Goal: Task Accomplishment & Management: Use online tool/utility

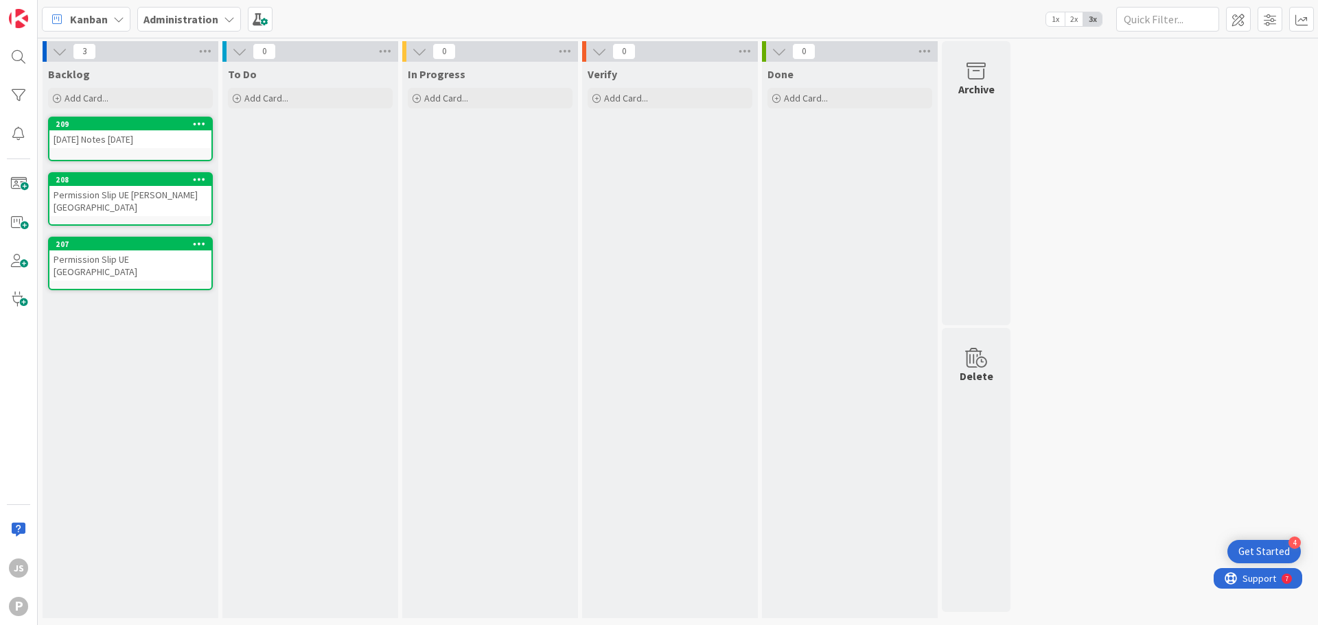
click at [130, 259] on link "207 Permission Slip UE [GEOGRAPHIC_DATA]" at bounding box center [130, 264] width 165 height 54
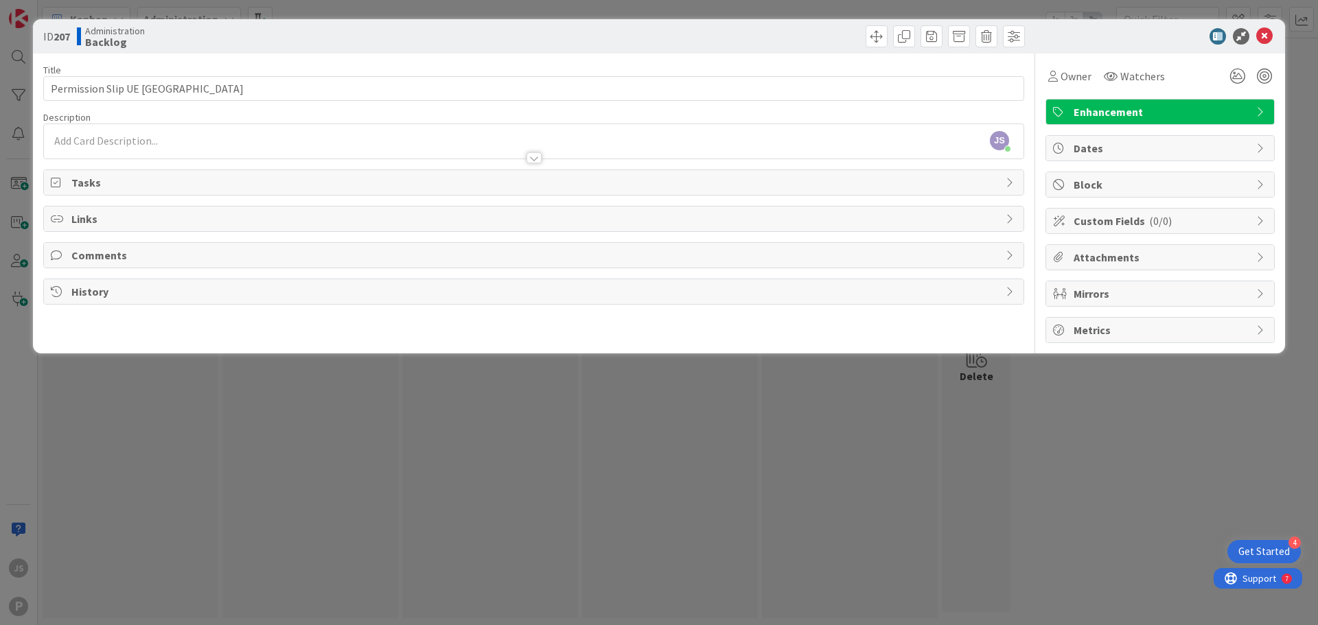
click at [102, 176] on span "Tasks" at bounding box center [534, 182] width 927 height 16
click at [113, 210] on button "Add Checklist" at bounding box center [99, 214] width 96 height 25
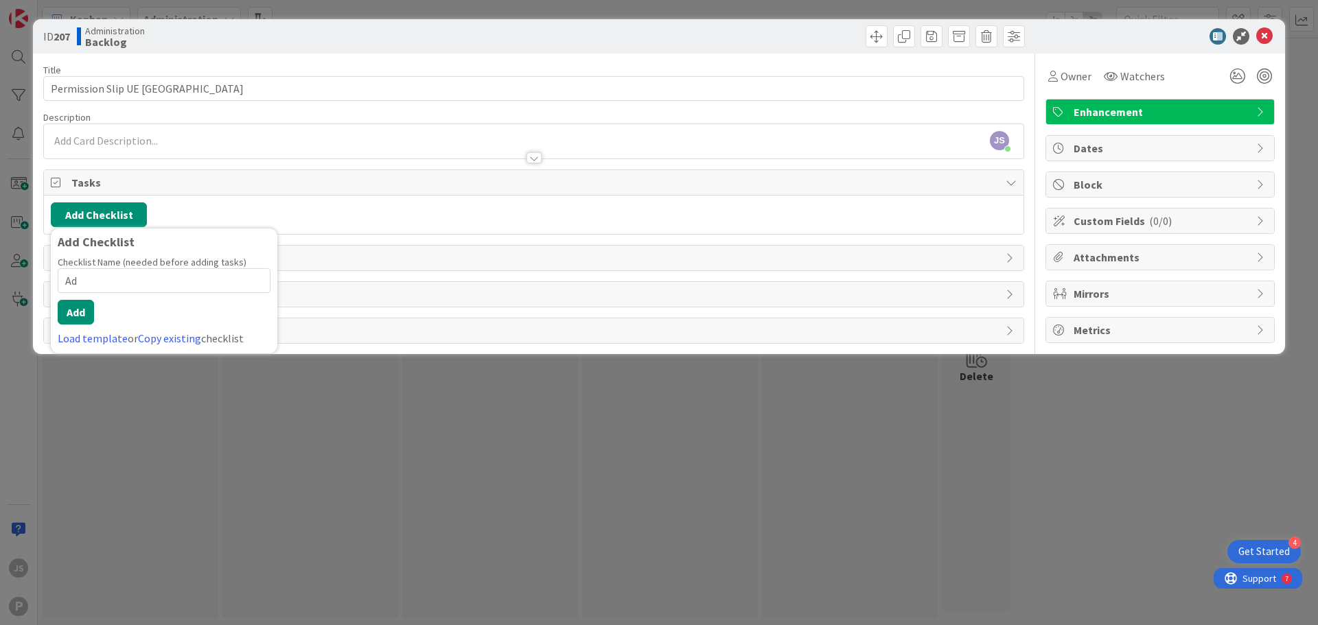
type input "A"
type input "Add to Slip"
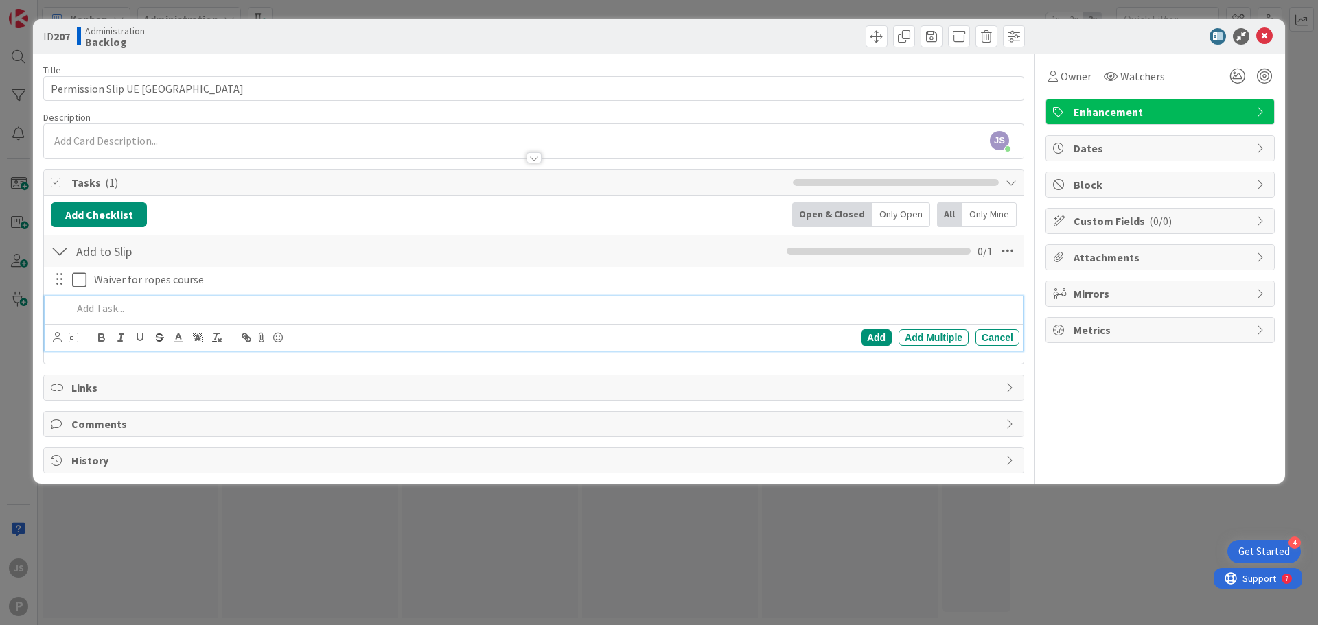
click at [1106, 151] on span "Dates" at bounding box center [1161, 148] width 176 height 16
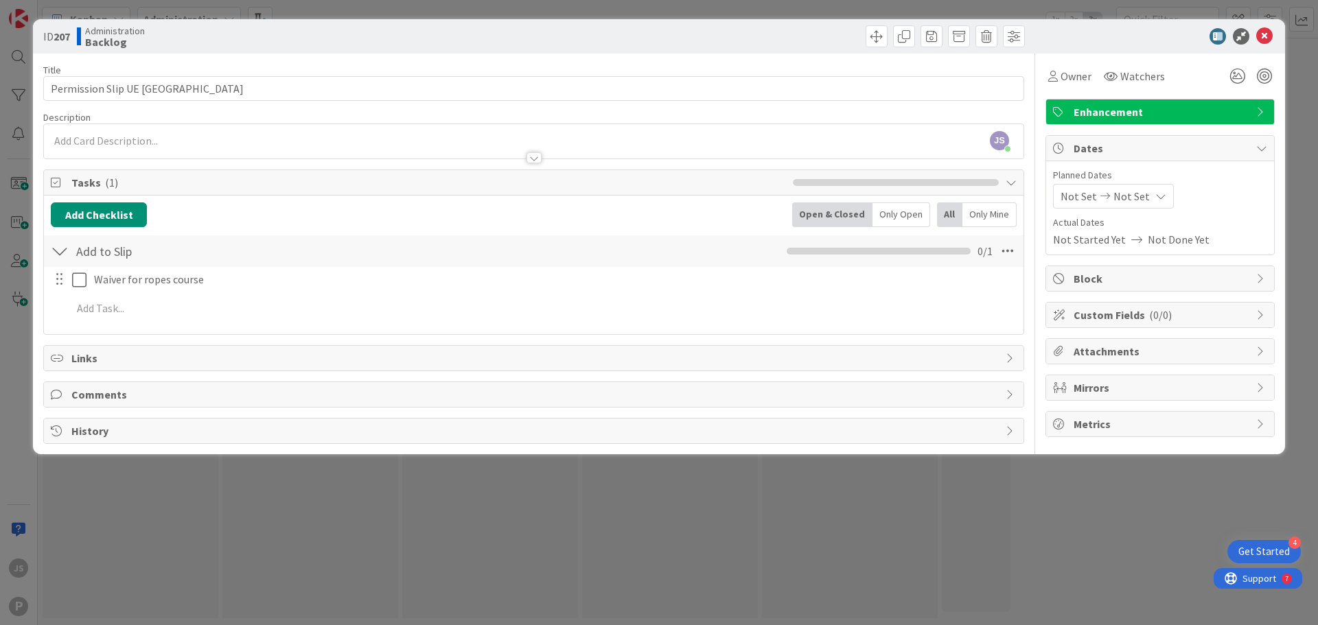
click at [1109, 196] on icon at bounding box center [1105, 196] width 16 height 10
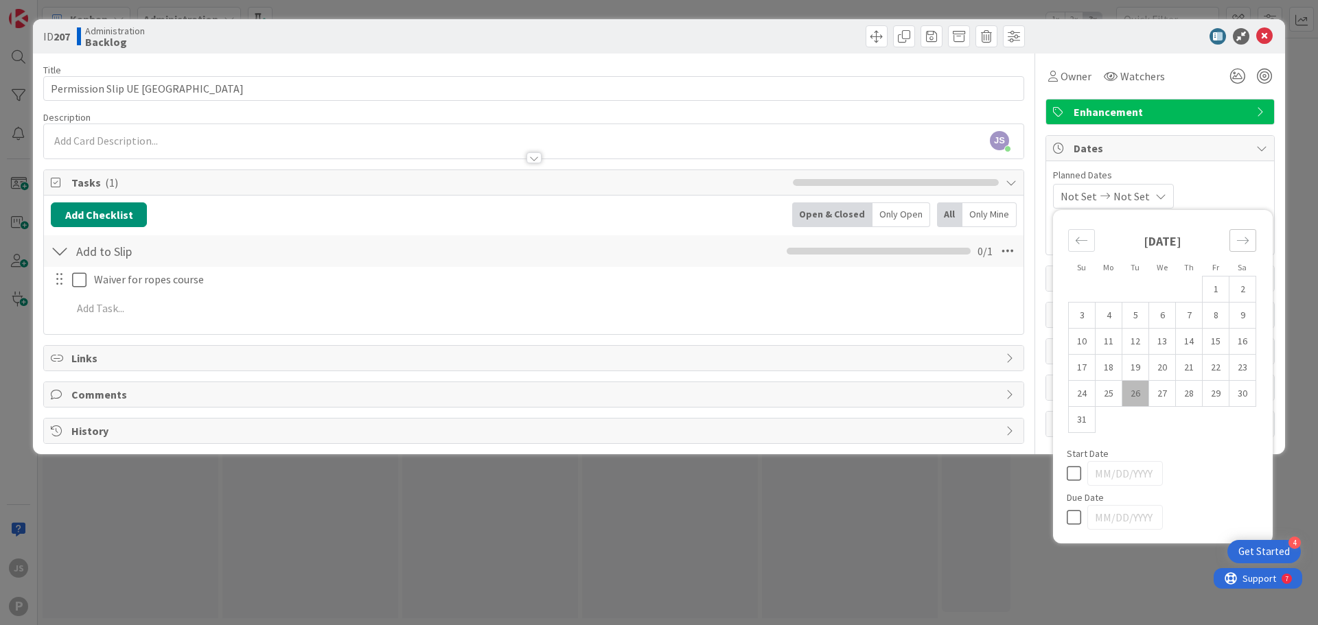
click at [1236, 248] on div "Move forward to switch to the next month." at bounding box center [1242, 240] width 27 height 23
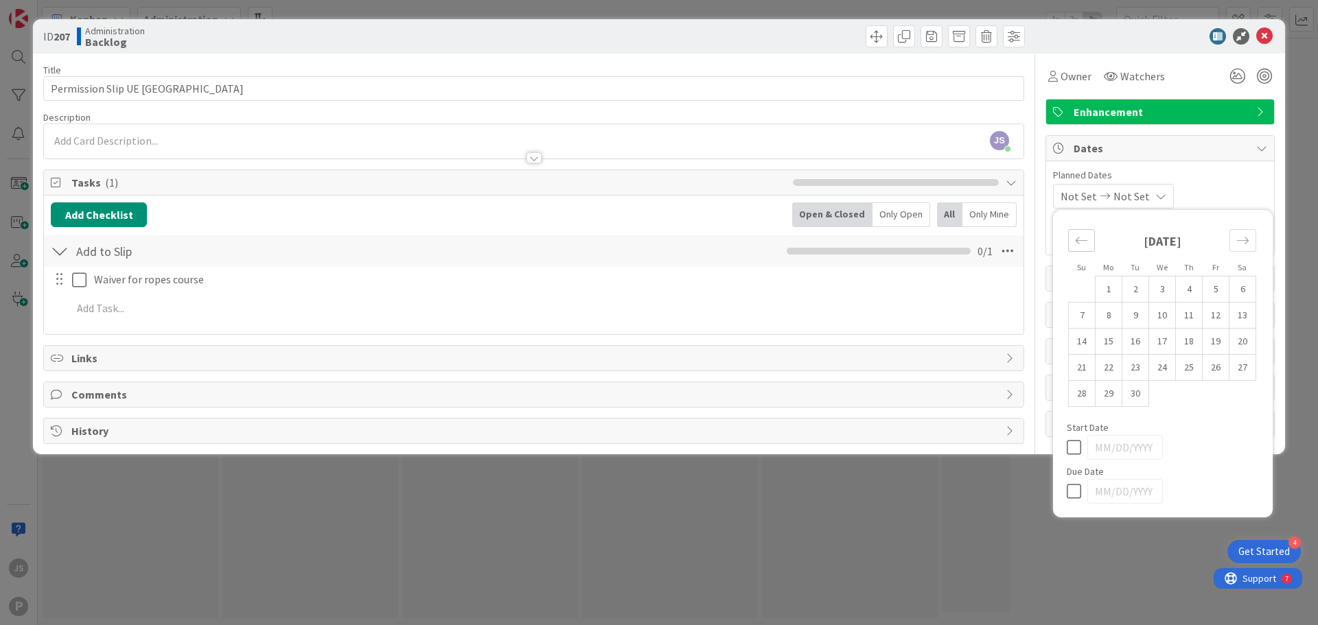
click at [1086, 239] on icon "Move backward to switch to the previous month." at bounding box center [1081, 240] width 13 height 13
click at [1214, 395] on td "29" at bounding box center [1215, 394] width 27 height 26
type input "[DATE]"
click at [1075, 492] on icon at bounding box center [1077, 491] width 21 height 16
type input "[DATE]"
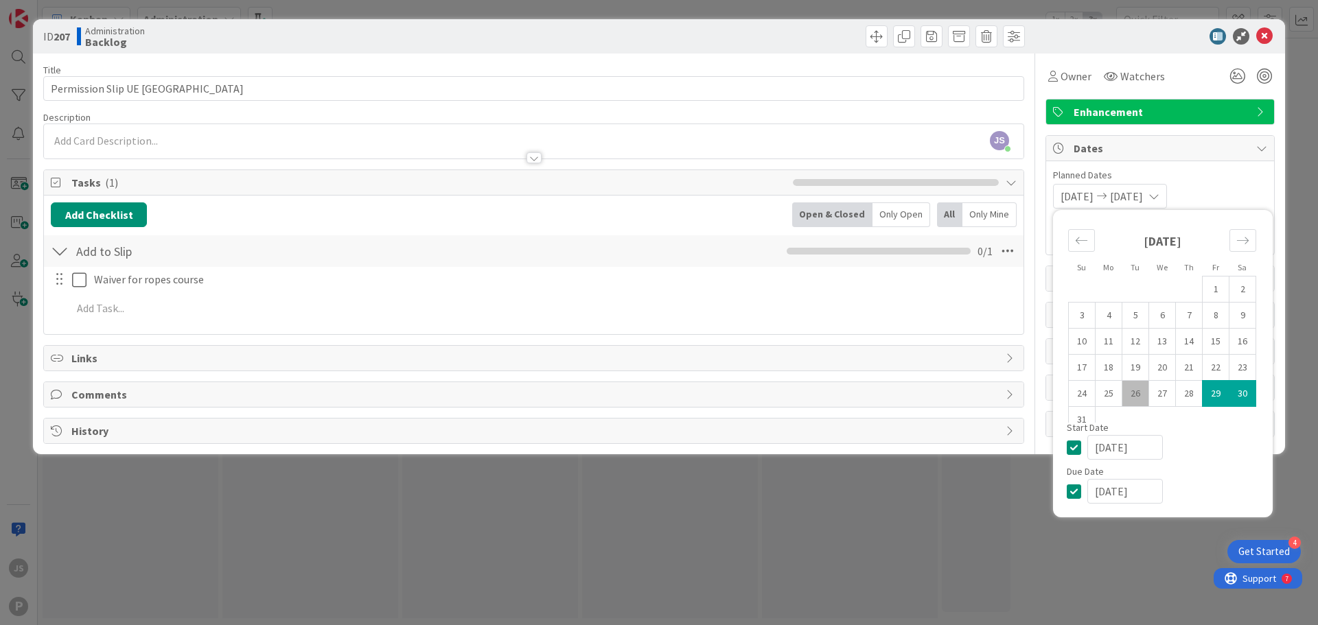
click at [1076, 441] on icon at bounding box center [1077, 447] width 21 height 16
click at [1231, 395] on td "30" at bounding box center [1242, 394] width 27 height 26
click at [1222, 389] on td "29" at bounding box center [1215, 394] width 27 height 26
click at [1193, 394] on td "28" at bounding box center [1189, 394] width 27 height 26
type input "[DATE]"
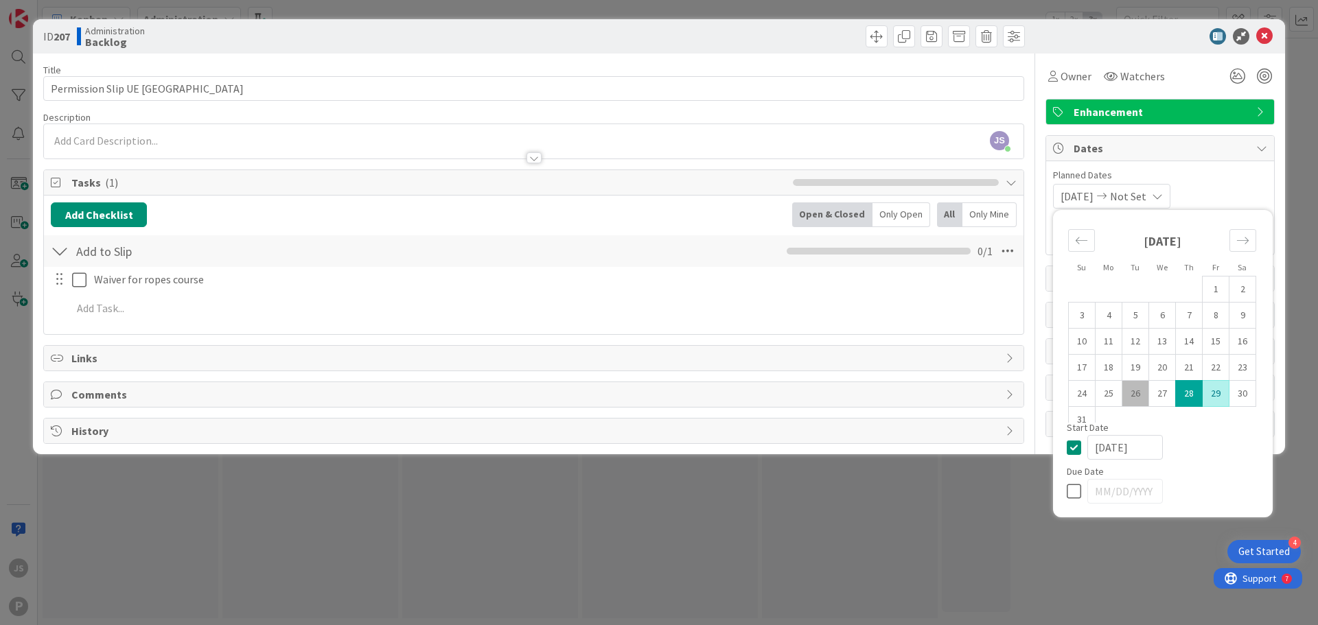
click at [1216, 393] on td "29" at bounding box center [1215, 394] width 27 height 26
type input "[DATE]"
click at [1226, 185] on div "[DATE] [DATE] Su Mo Tu We Th Fr Sa [DATE] 1 2 3 4 5 6 7 8 9 10 11 12 13 14 15 1…" at bounding box center [1160, 196] width 214 height 25
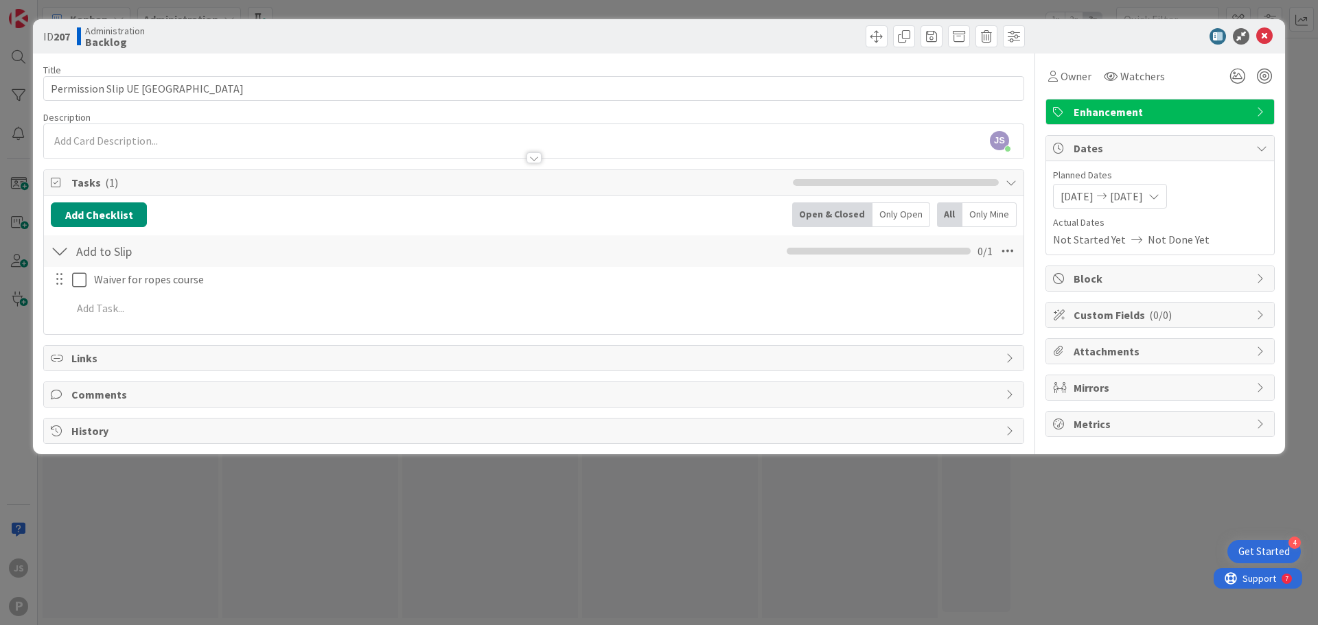
click at [1266, 24] on div "ID 207 Administration Backlog" at bounding box center [659, 36] width 1252 height 34
click at [1266, 30] on icon at bounding box center [1264, 36] width 16 height 16
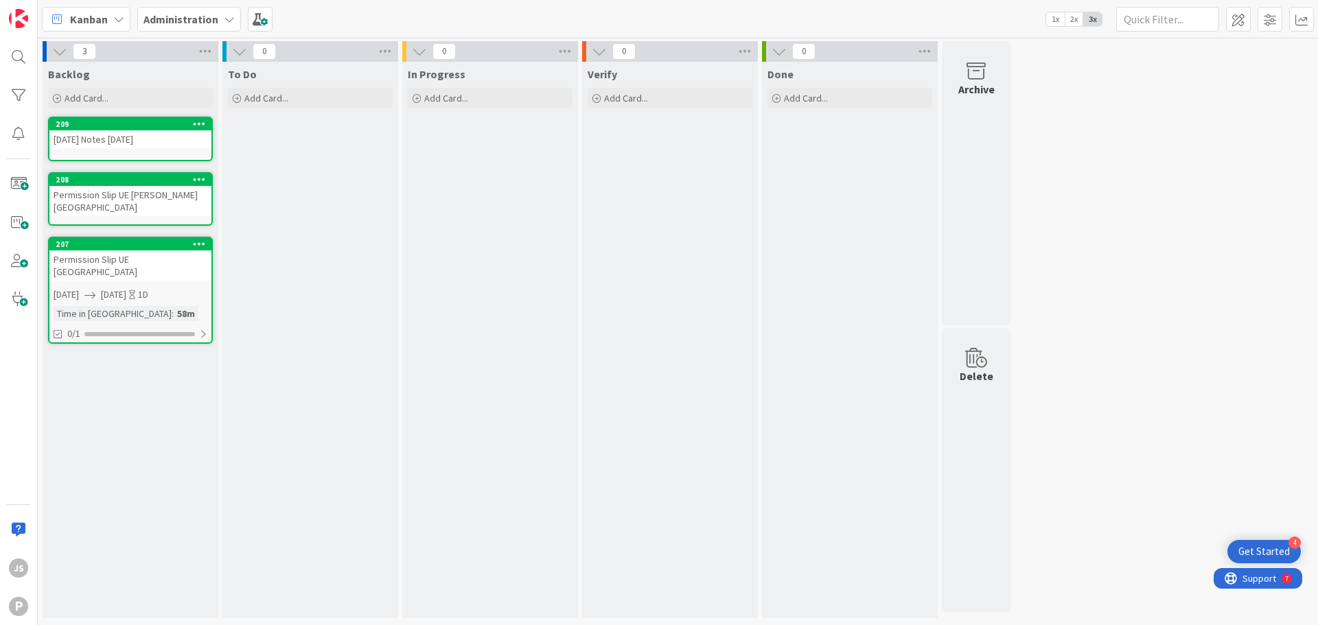
click at [213, 23] on b "Administration" at bounding box center [180, 19] width 75 height 14
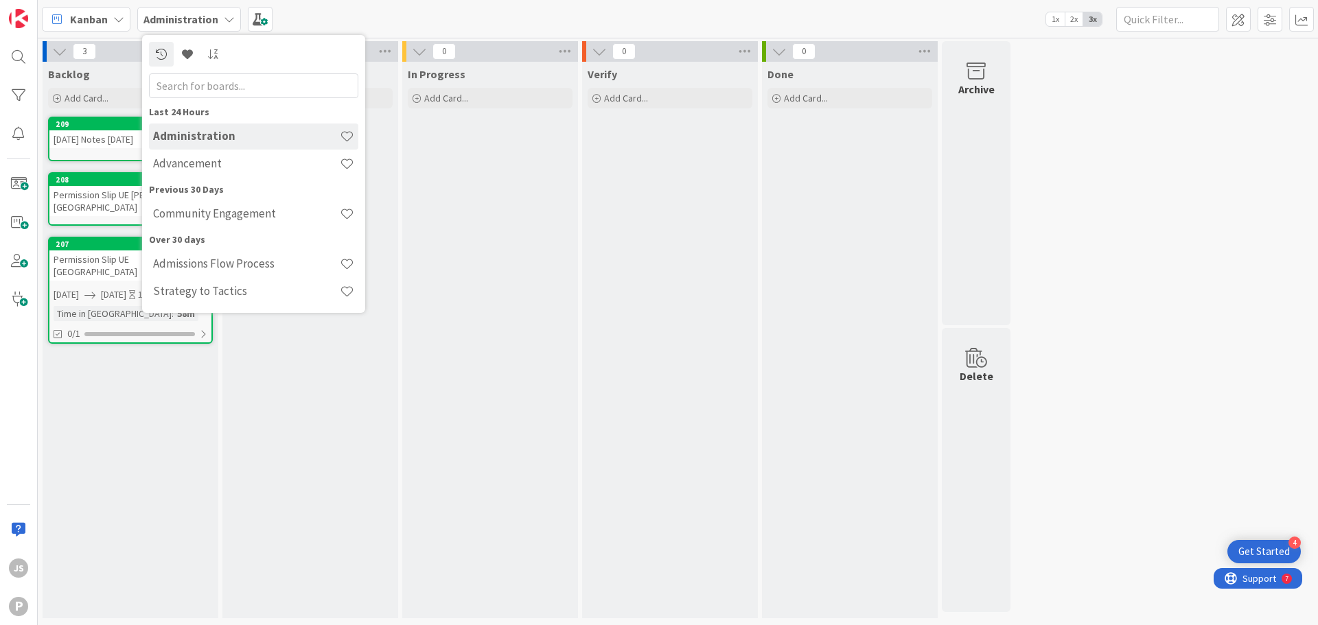
drag, startPoint x: 219, startPoint y: 136, endPoint x: 325, endPoint y: 60, distance: 130.8
click at [325, 60] on div at bounding box center [253, 54] width 209 height 25
click at [429, 240] on div "In Progress Add Card..." at bounding box center [490, 340] width 176 height 557
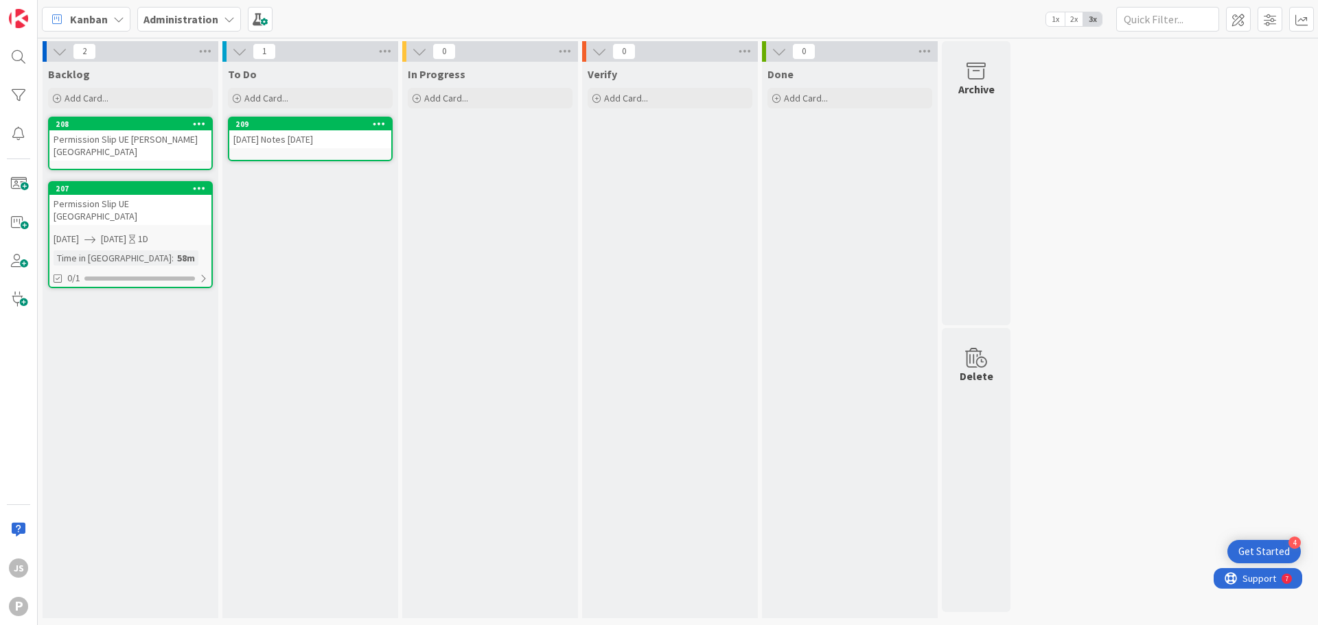
click at [266, 133] on div "[DATE] Notes [DATE]" at bounding box center [310, 139] width 162 height 18
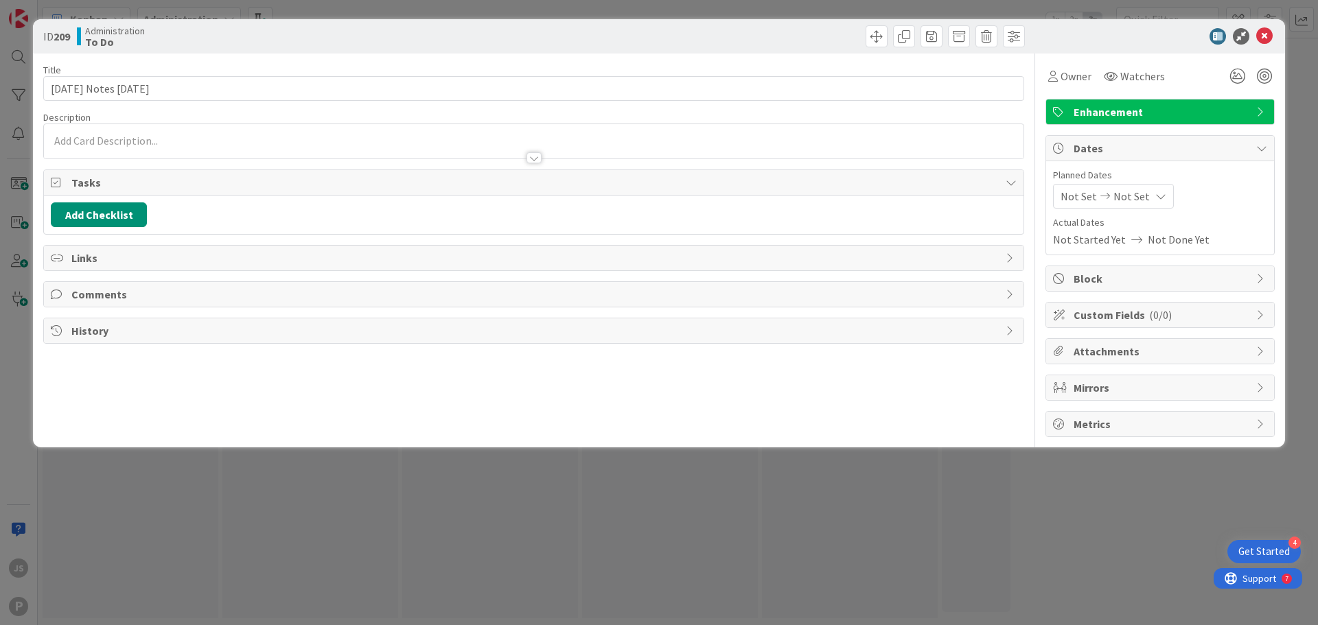
click at [115, 139] on div at bounding box center [533, 141] width 979 height 34
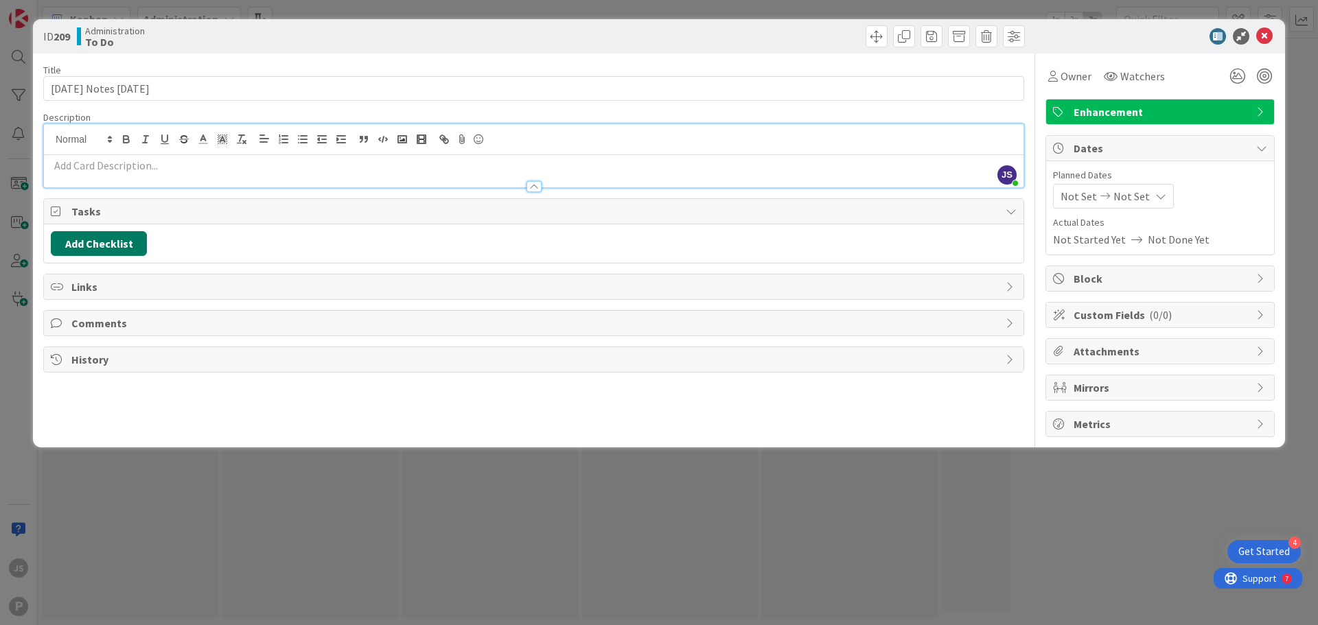
click at [117, 241] on button "Add Checklist" at bounding box center [99, 243] width 96 height 25
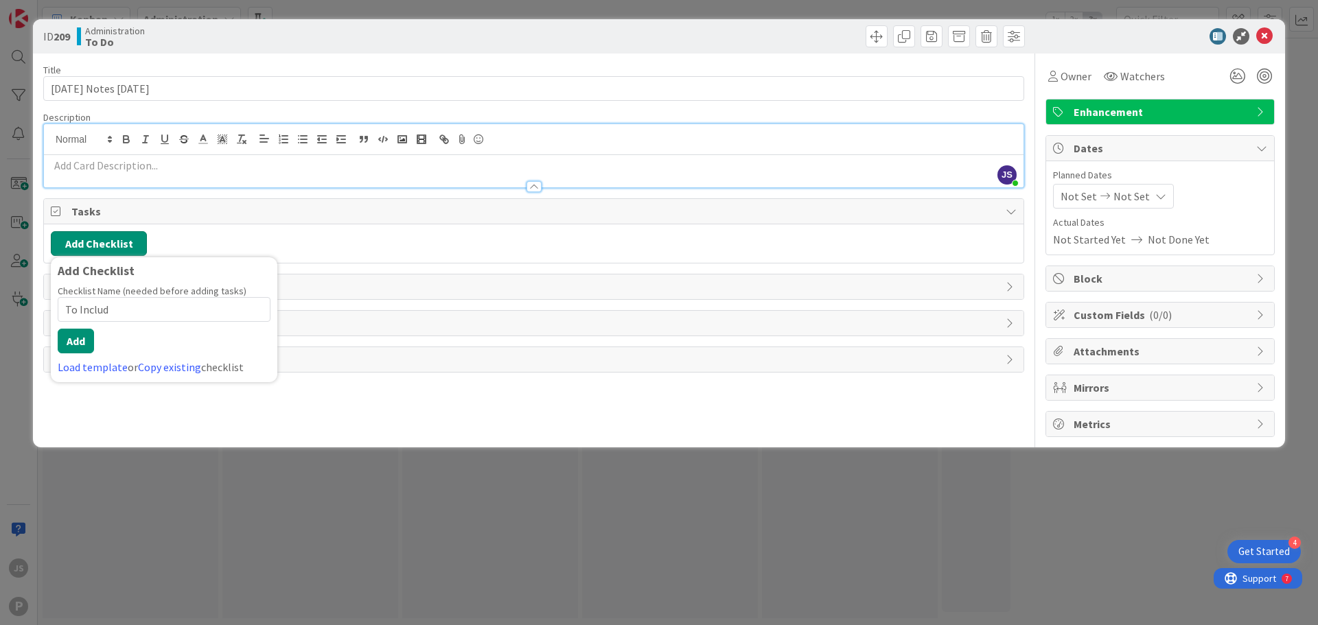
type input "To Include"
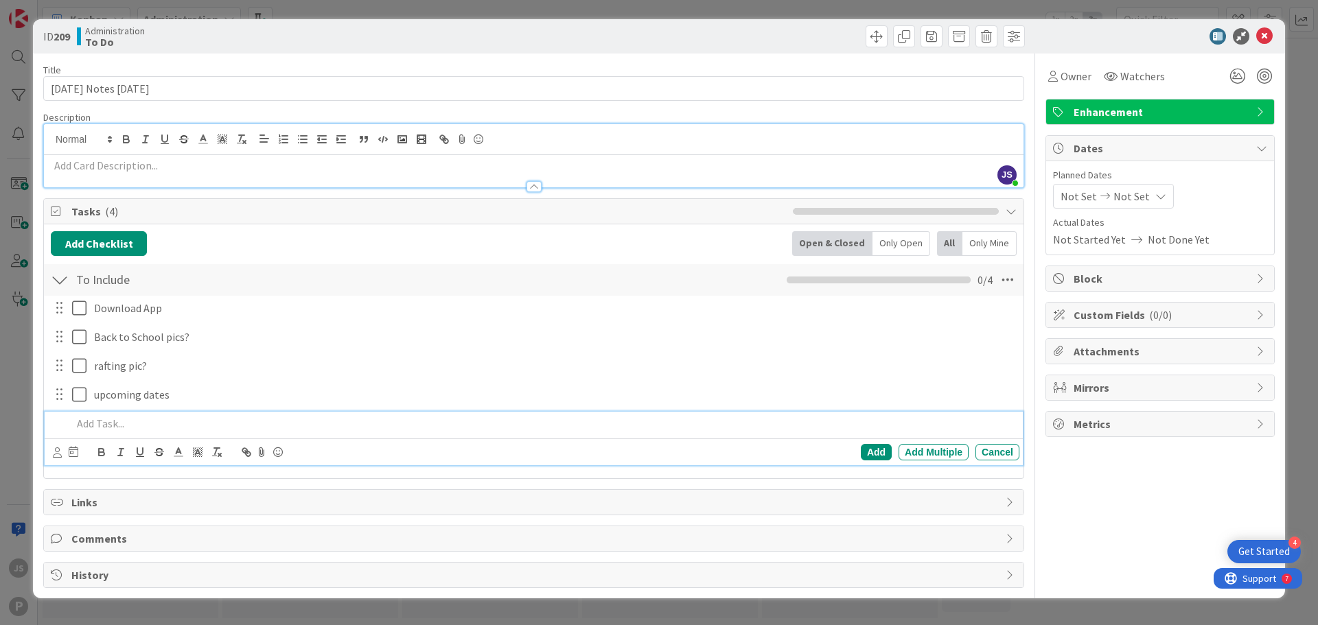
click at [1114, 194] on span "Not Set" at bounding box center [1131, 196] width 36 height 16
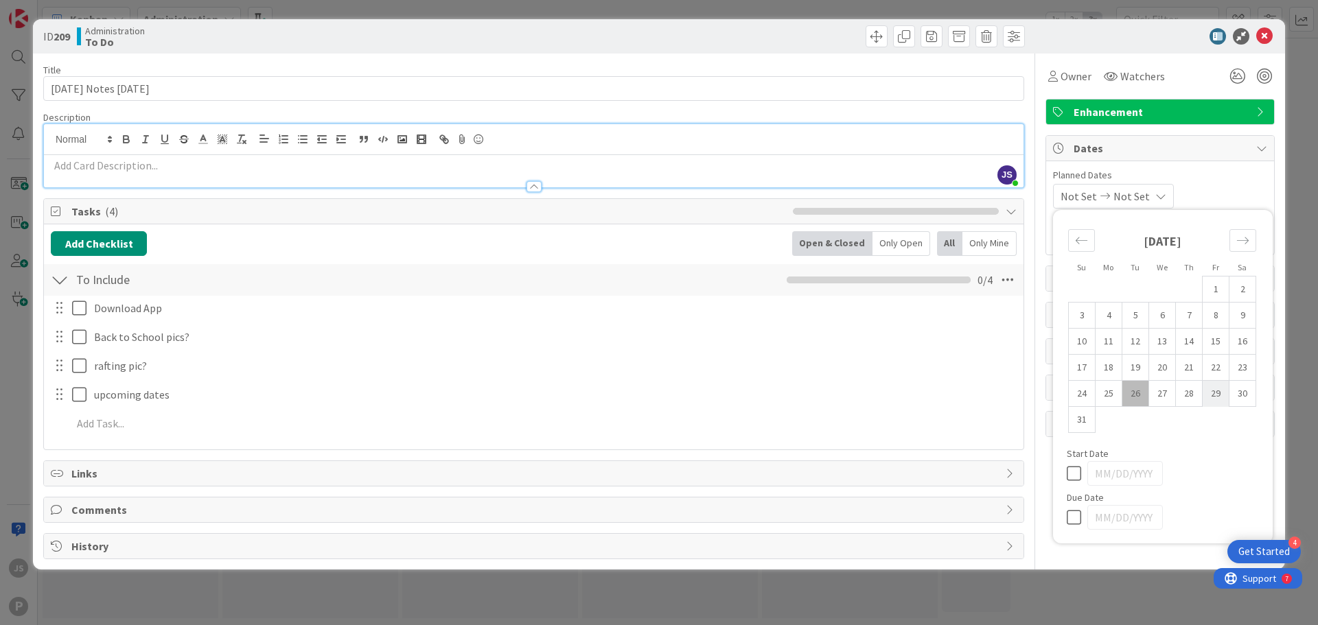
click at [1212, 393] on td "29" at bounding box center [1215, 394] width 27 height 26
click at [1189, 403] on td "28" at bounding box center [1189, 394] width 27 height 26
type input "[DATE]"
click at [1228, 398] on td "29" at bounding box center [1215, 394] width 27 height 26
type input "[DATE]"
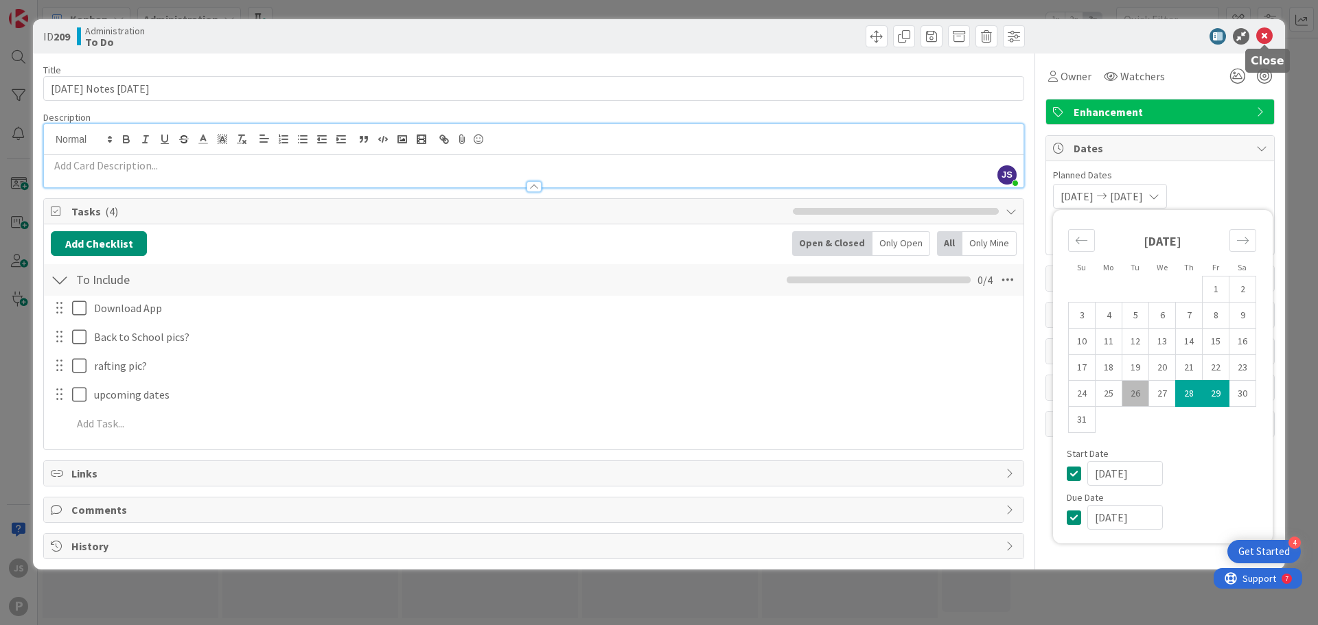
click at [1277, 23] on div "ID 209 Administration To Do" at bounding box center [659, 36] width 1252 height 34
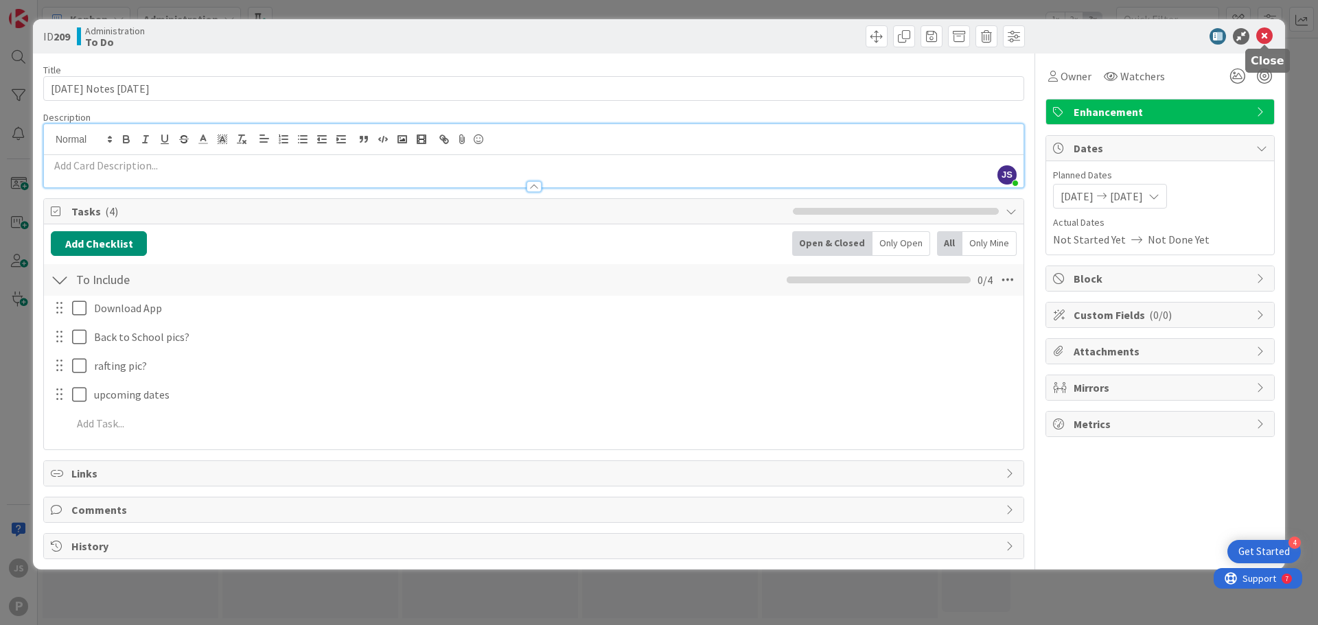
click at [1255, 36] on div at bounding box center [1153, 36] width 243 height 16
click at [1262, 40] on icon at bounding box center [1264, 36] width 16 height 16
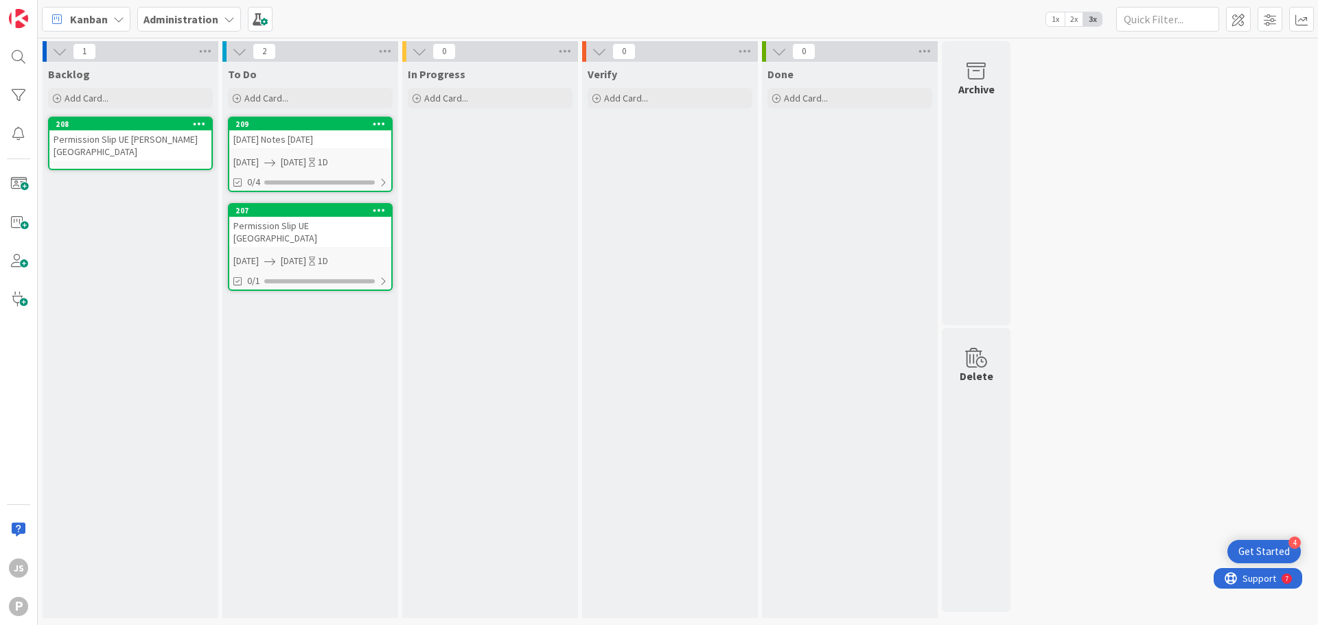
click at [87, 156] on link "208 Permission Slip UE [PERSON_NAME][GEOGRAPHIC_DATA]" at bounding box center [130, 144] width 165 height 54
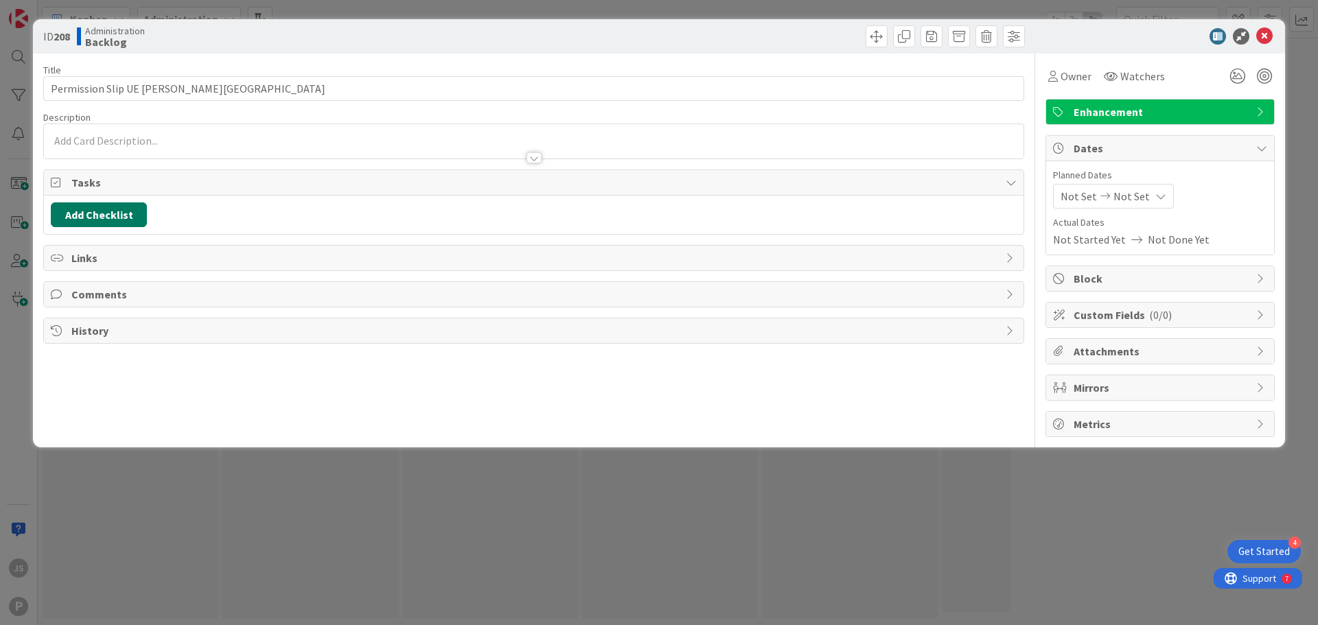
click at [102, 218] on button "Add Checklist" at bounding box center [99, 214] width 96 height 25
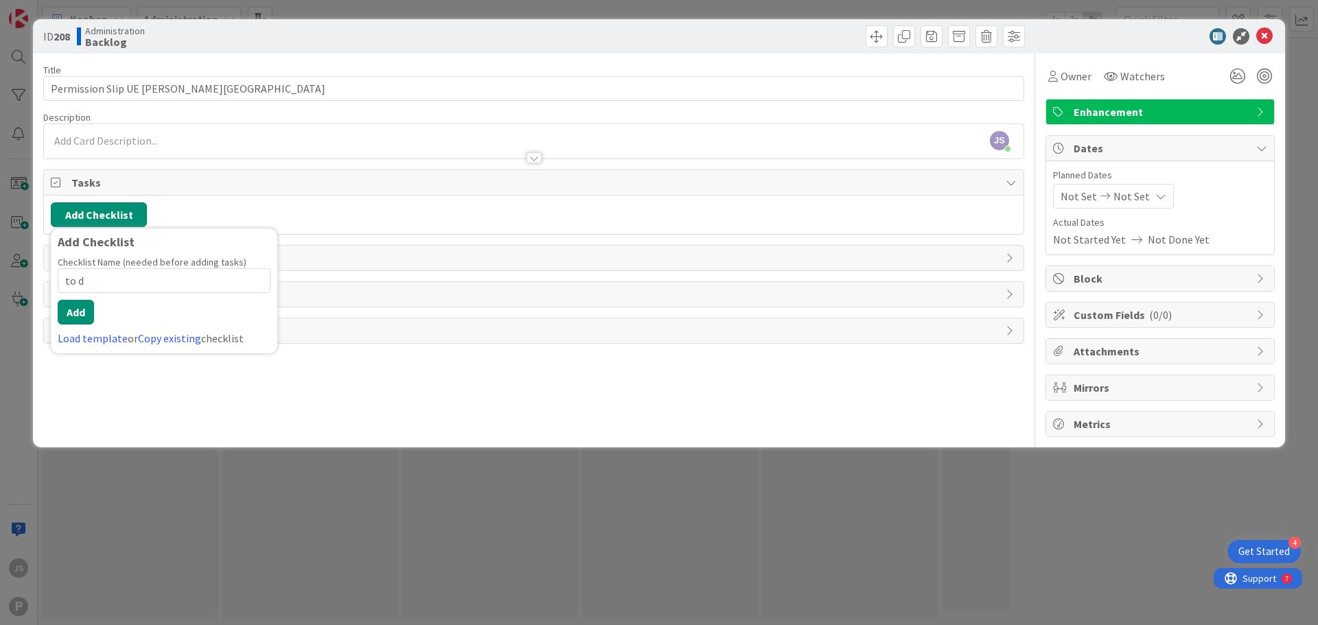
type input "to do"
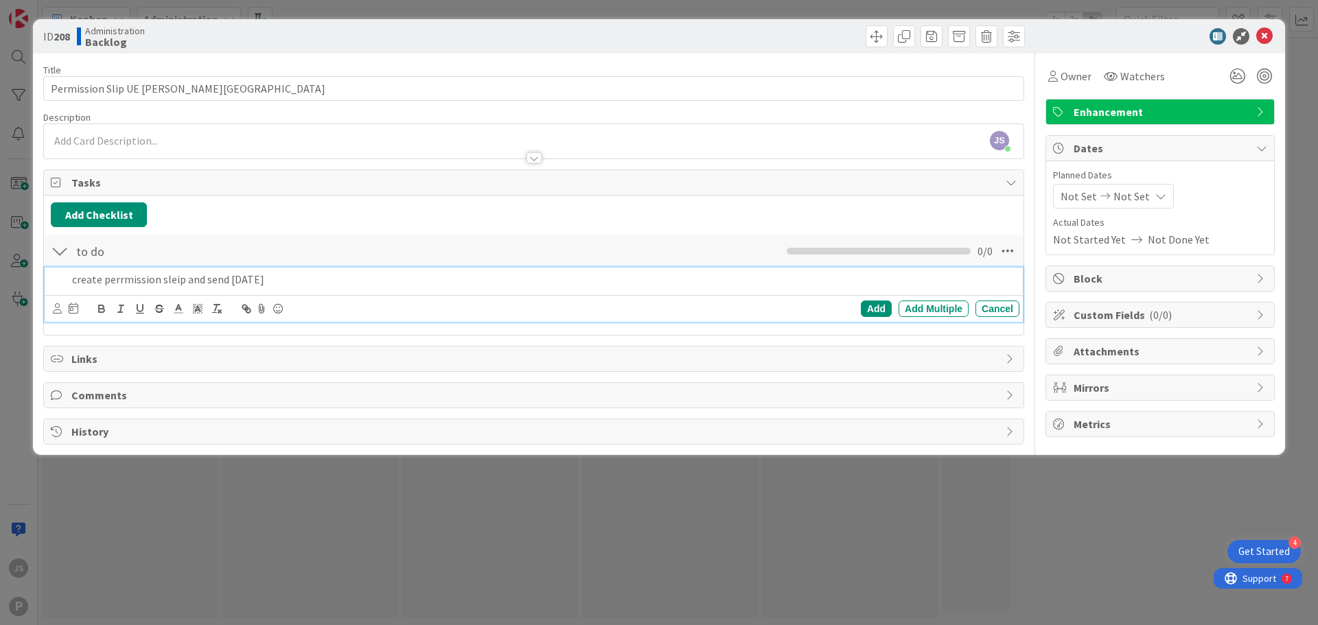
click at [161, 278] on p "create perrmission sleip and send [DATE]" at bounding box center [543, 280] width 942 height 16
click at [130, 279] on p "create perrmission slip and send [DATE]" at bounding box center [543, 280] width 942 height 16
click at [120, 283] on p "create perrmission slip and send [DATE]" at bounding box center [543, 280] width 942 height 16
click at [73, 310] on icon at bounding box center [74, 308] width 10 height 11
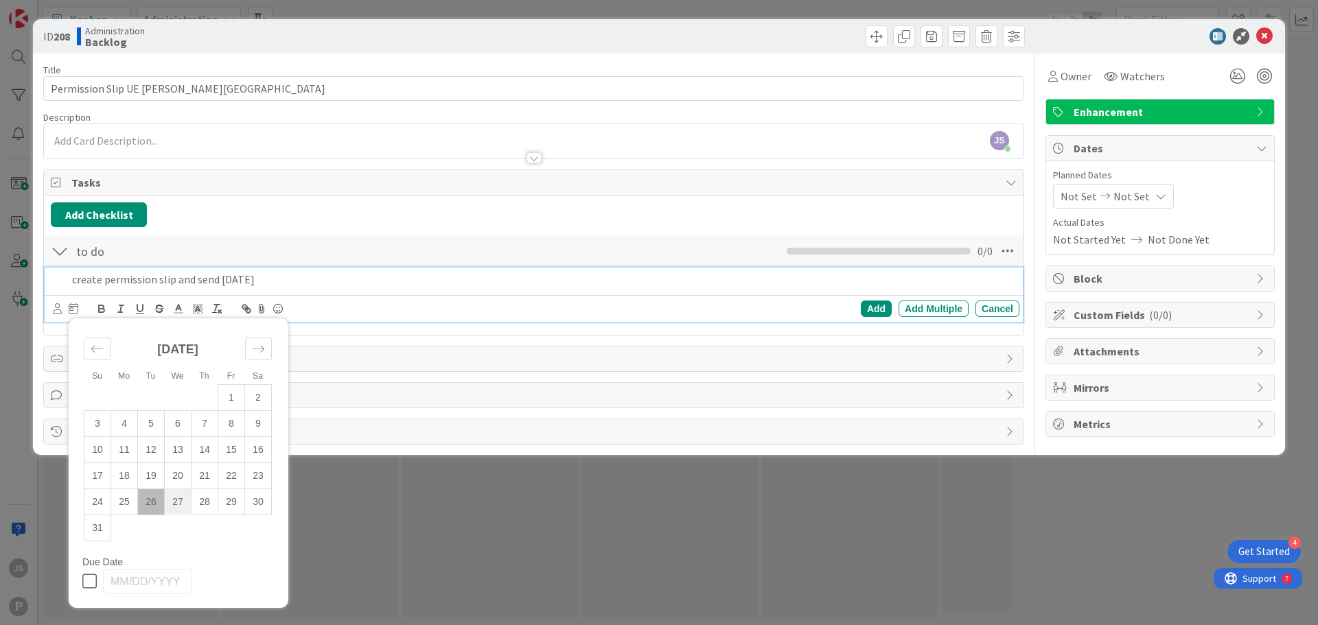
click at [176, 504] on td "27" at bounding box center [178, 502] width 27 height 26
click at [891, 312] on div "Add" at bounding box center [876, 309] width 31 height 16
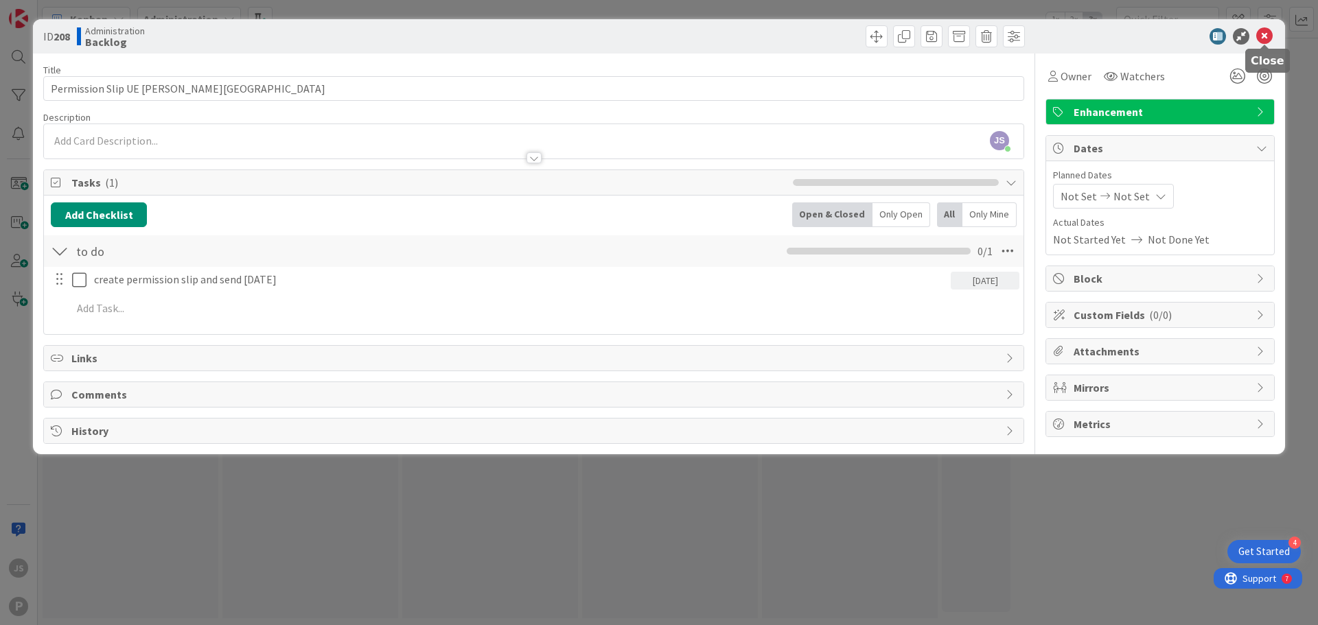
click at [1258, 34] on icon at bounding box center [1264, 36] width 16 height 16
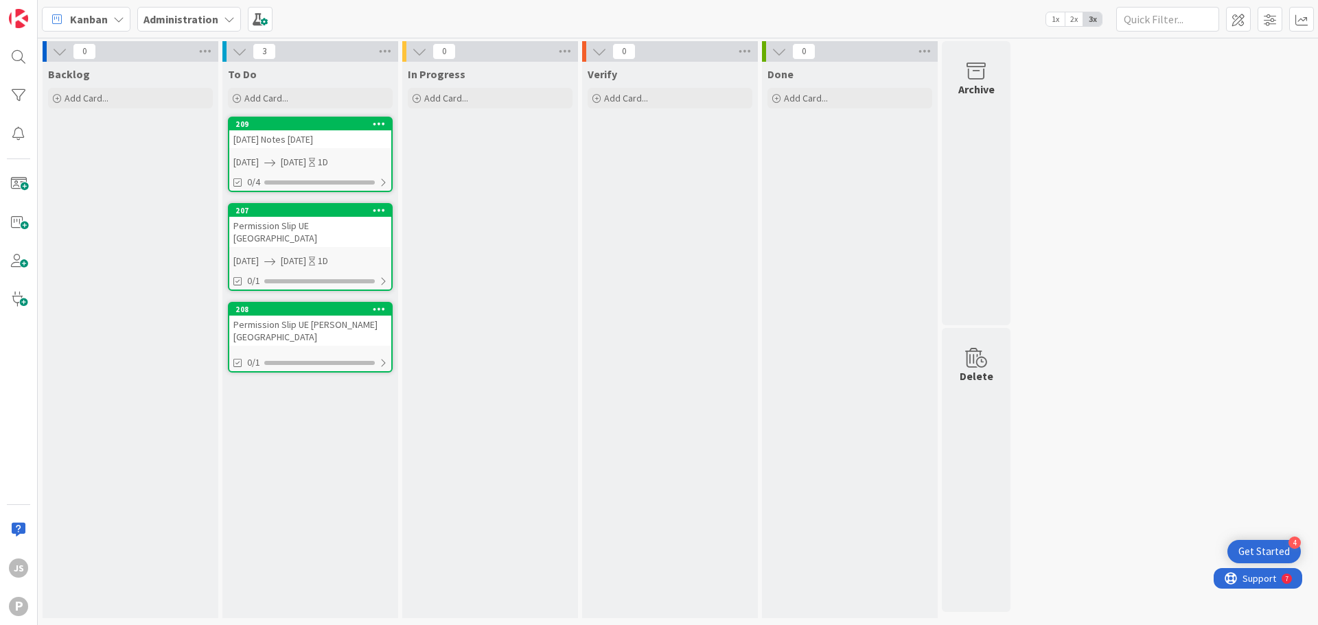
click at [329, 172] on link "209 [DATE] Notes [DATE] [DATE] [DATE] 1D 0/4" at bounding box center [310, 154] width 165 height 75
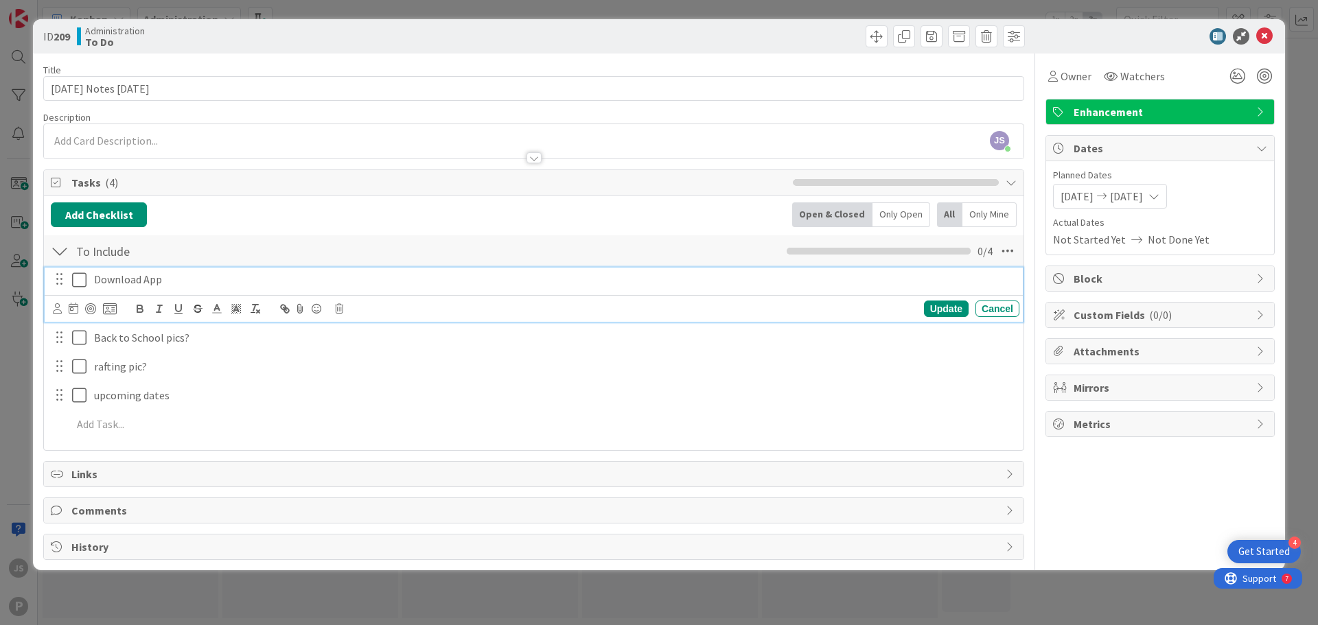
click at [171, 281] on p "Download App" at bounding box center [554, 280] width 920 height 16
click at [71, 315] on div at bounding box center [74, 309] width 10 height 16
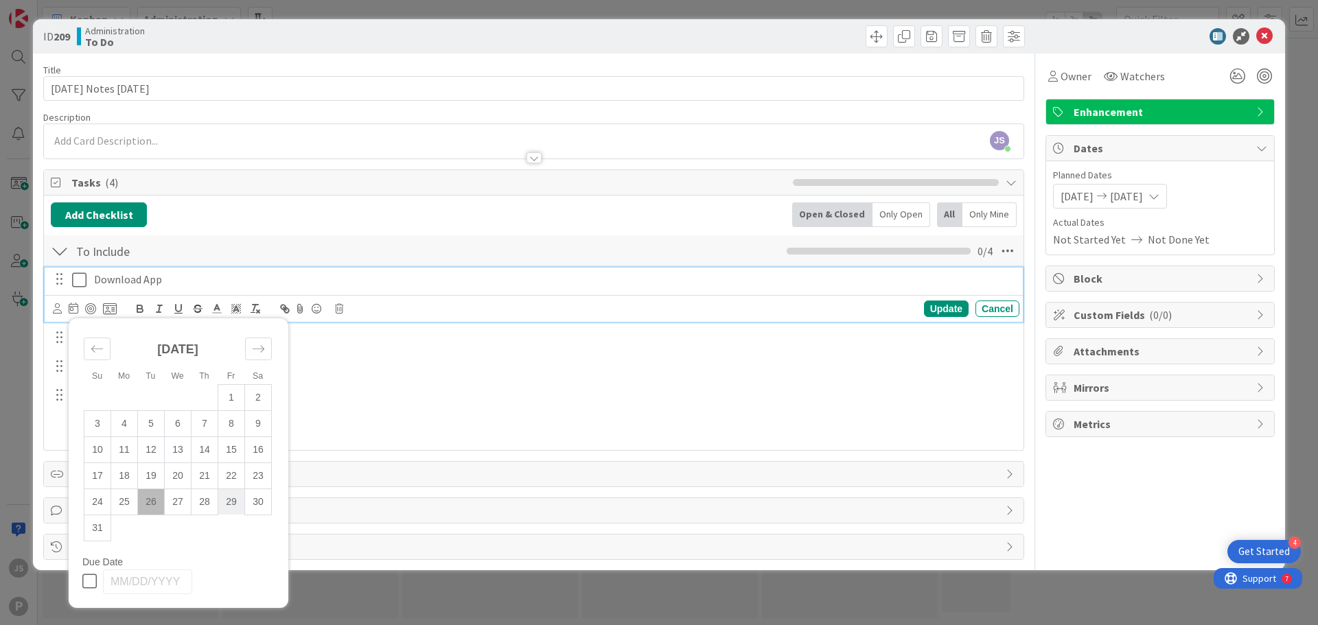
click at [222, 499] on td "29" at bounding box center [231, 502] width 27 height 26
type input "[DATE]"
click at [933, 305] on div "Update" at bounding box center [946, 309] width 45 height 16
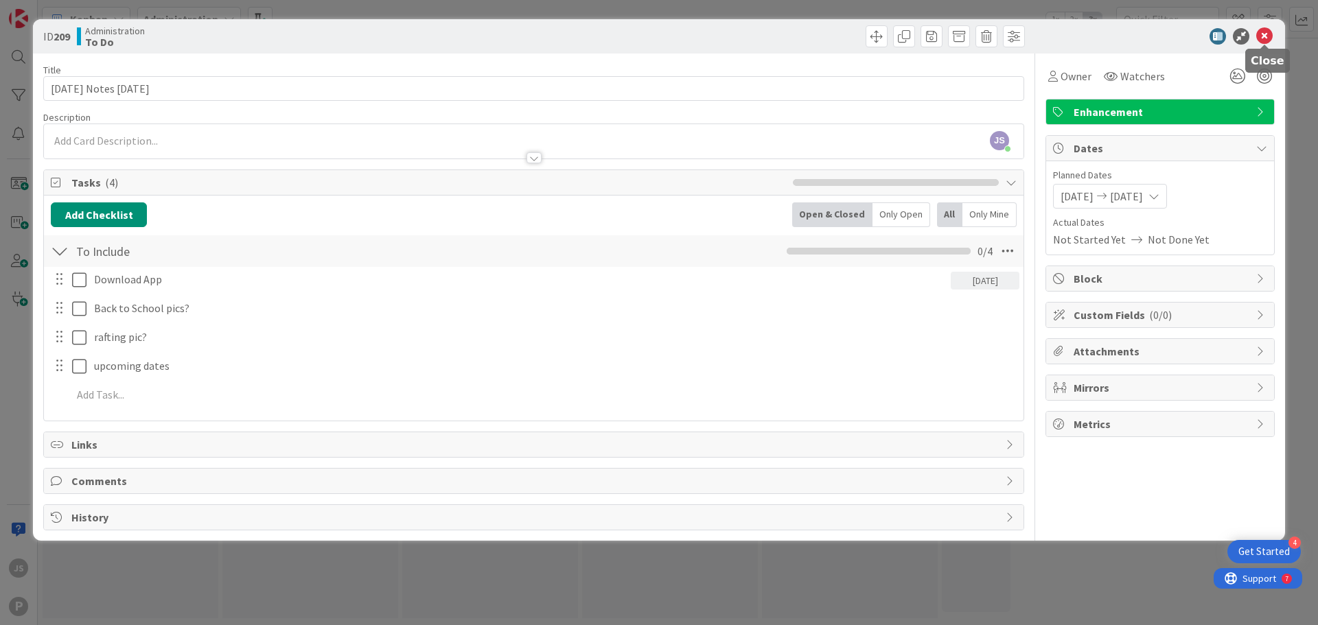
click at [1260, 38] on icon at bounding box center [1264, 36] width 16 height 16
